Goal: Information Seeking & Learning: Learn about a topic

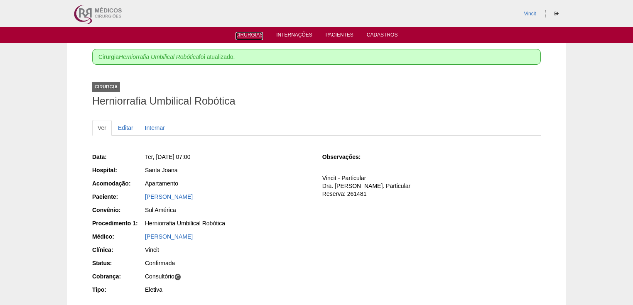
click at [242, 35] on link "Cirurgias" at bounding box center [250, 36] width 28 height 8
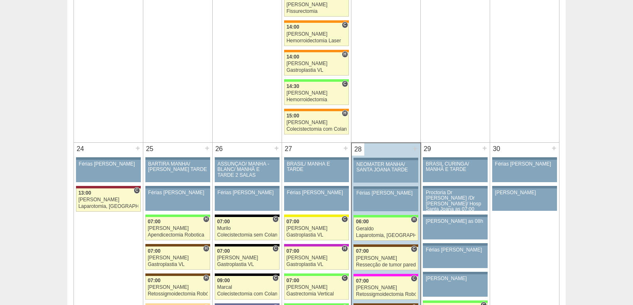
scroll to position [1861, 0]
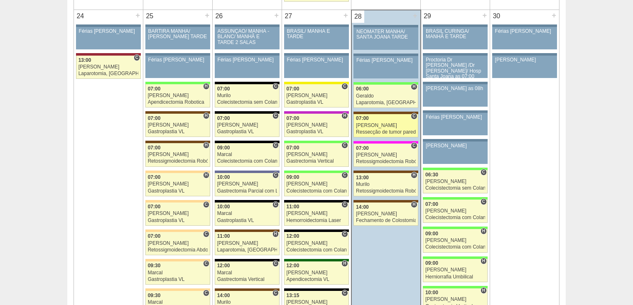
click at [377, 130] on div "Ressecção de tumor parede abdominal pélvica" at bounding box center [386, 132] width 60 height 5
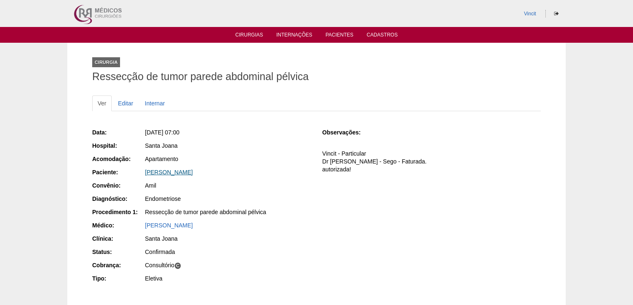
click at [151, 170] on link "MAYARA SOARES FERREIRA BALSALOBRE" at bounding box center [169, 172] width 48 height 7
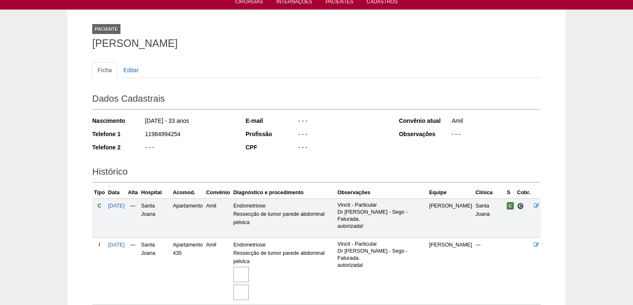
scroll to position [66, 0]
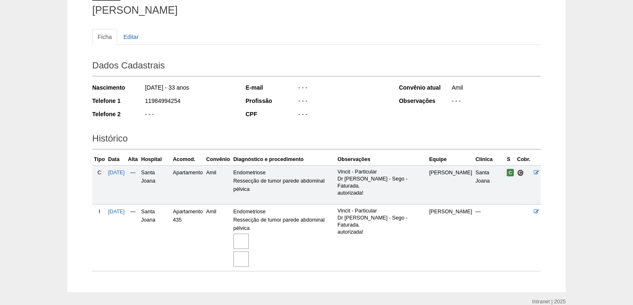
click at [249, 234] on img at bounding box center [240, 241] width 15 height 15
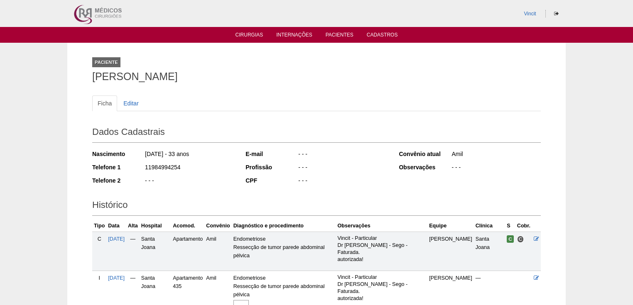
scroll to position [66, 0]
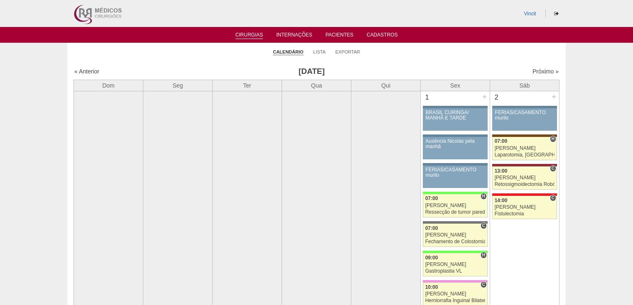
scroll to position [1861, 0]
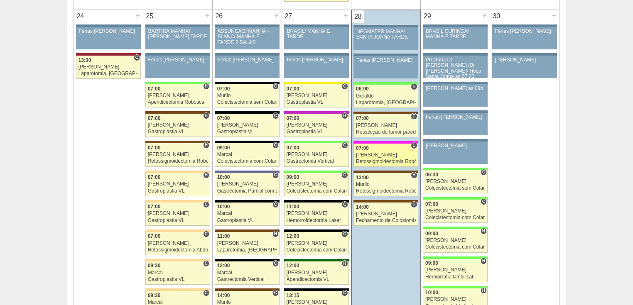
click at [367, 159] on div "Retossigmoidectomia Robótica" at bounding box center [386, 161] width 60 height 5
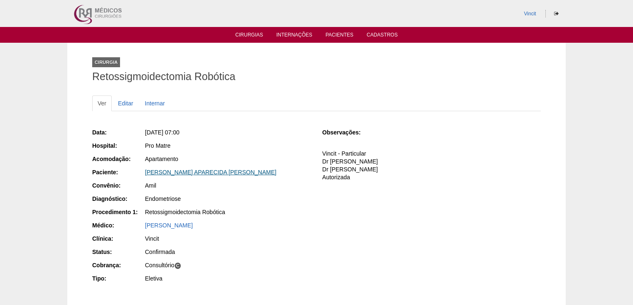
click at [226, 169] on link "[PERSON_NAME] APARECIDA [PERSON_NAME]" at bounding box center [210, 172] width 131 height 7
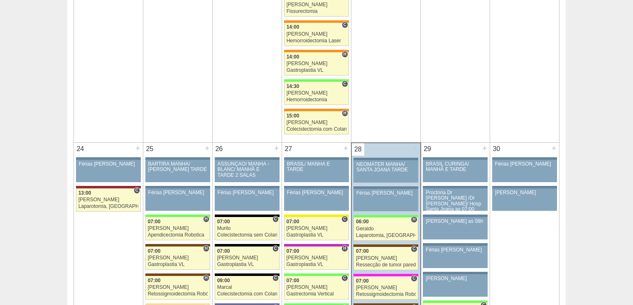
scroll to position [1562, 0]
